Goal: Browse casually: Explore the website without a specific task or goal

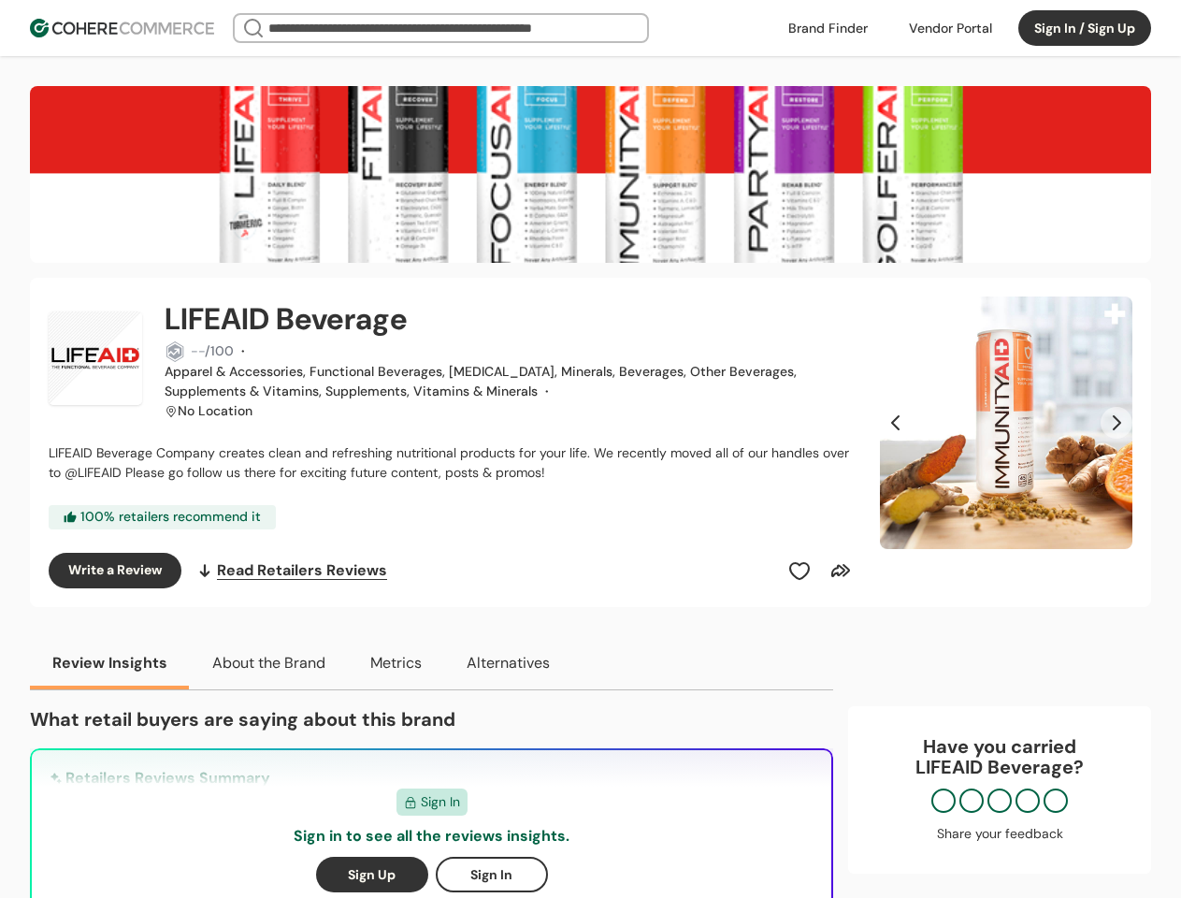
click at [590, 449] on span "LIFEAID Beverage Company creates clean and refreshing nutritional products for …" at bounding box center [449, 462] width 801 height 36
click at [950, 28] on div at bounding box center [951, 28] width 106 height 28
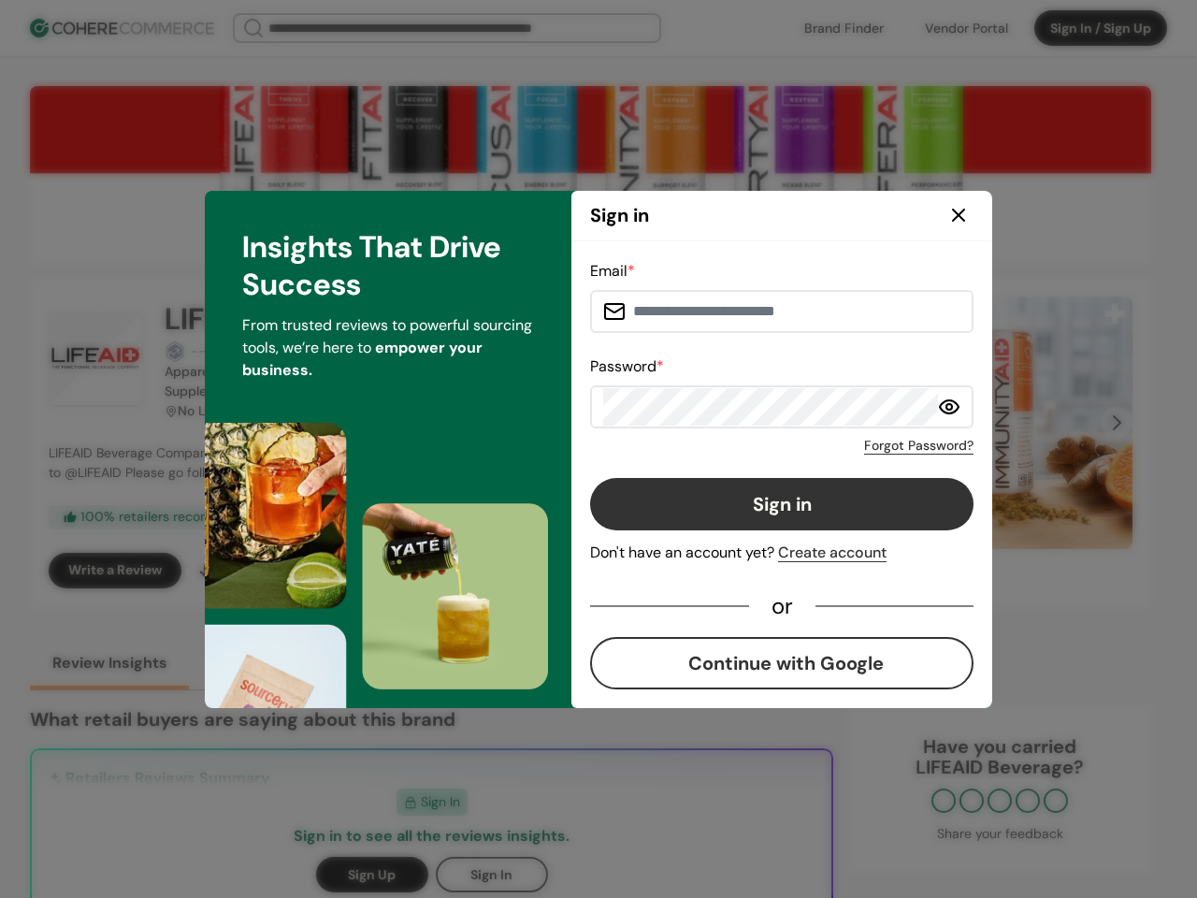
click at [800, 571] on div "Email * Password * Forgot Password? Sign in Don't have an account yet? Create a…" at bounding box center [782, 474] width 384 height 429
click at [841, 571] on div "Email * Password * Forgot Password? Sign in Don't have an account yet? Create a…" at bounding box center [782, 474] width 384 height 429
